Goal: Task Accomplishment & Management: Use online tool/utility

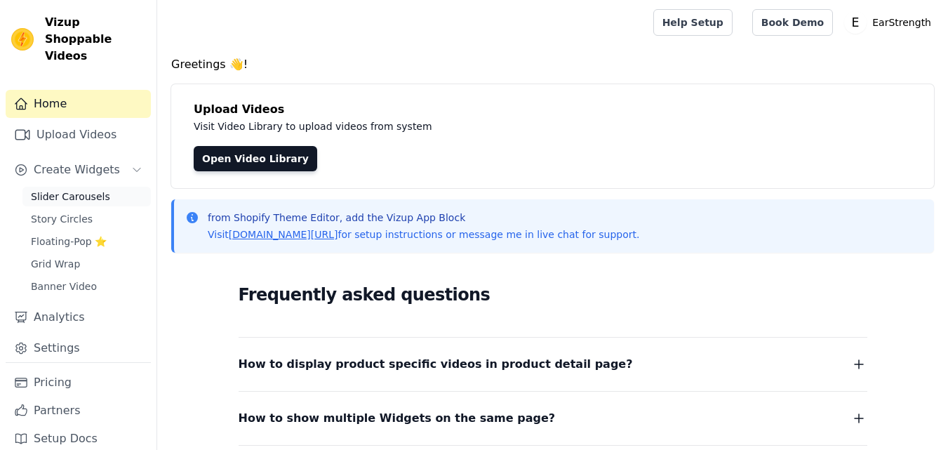
click at [64, 189] on span "Slider Carousels" at bounding box center [70, 196] width 79 height 14
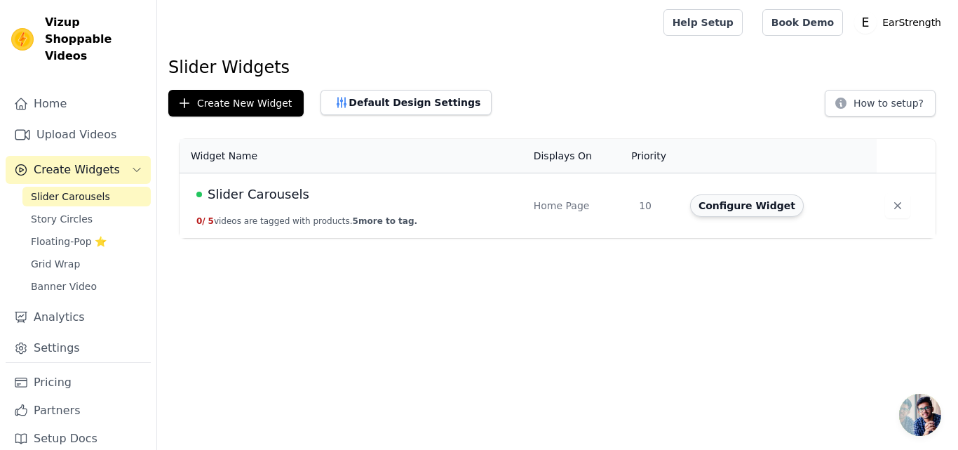
click at [764, 207] on button "Configure Widget" at bounding box center [747, 205] width 114 height 22
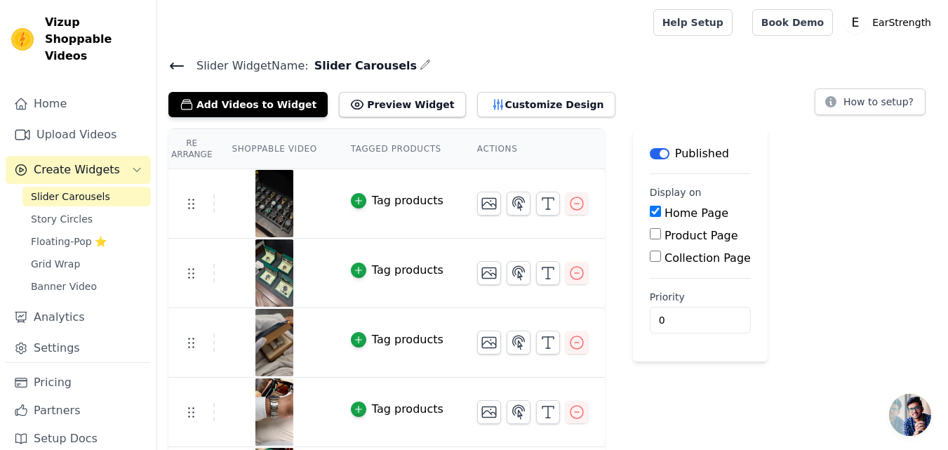
click at [650, 236] on input "Product Page" at bounding box center [655, 233] width 11 height 11
checkbox input "true"
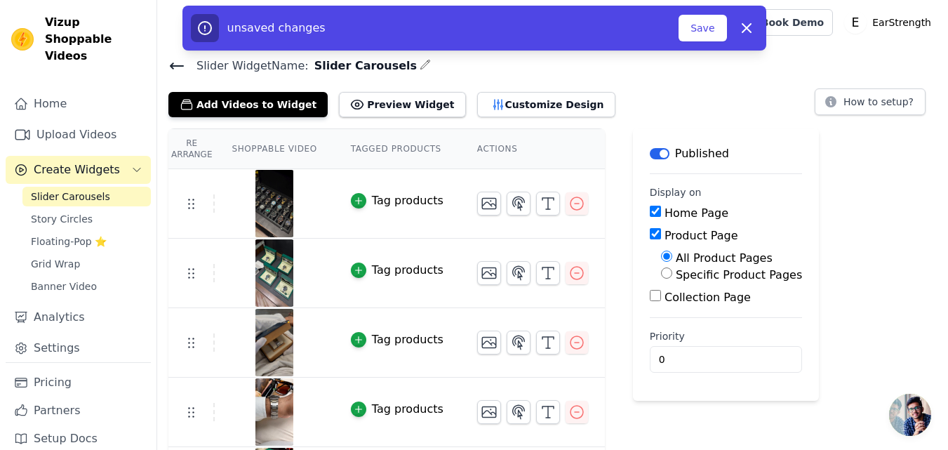
click at [650, 291] on input "Collection Page" at bounding box center [655, 295] width 11 height 11
checkbox input "true"
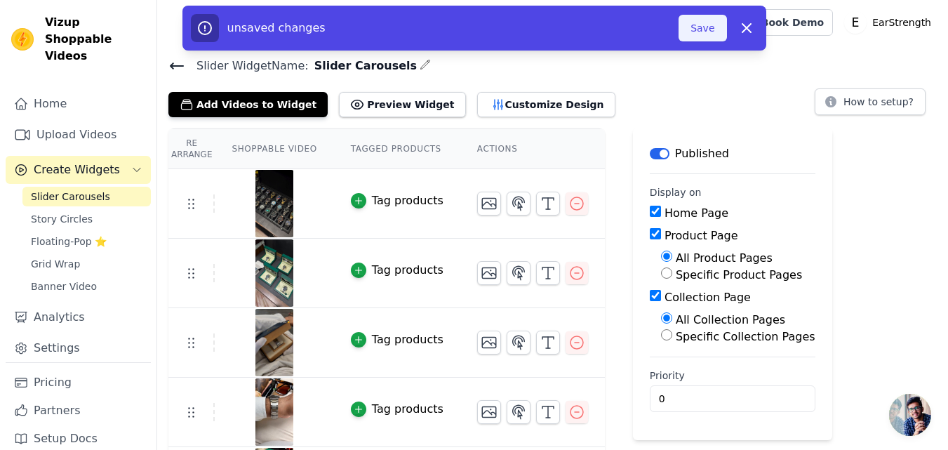
click at [695, 40] on button "Save" at bounding box center [702, 28] width 48 height 27
